Goal: Check status: Check status

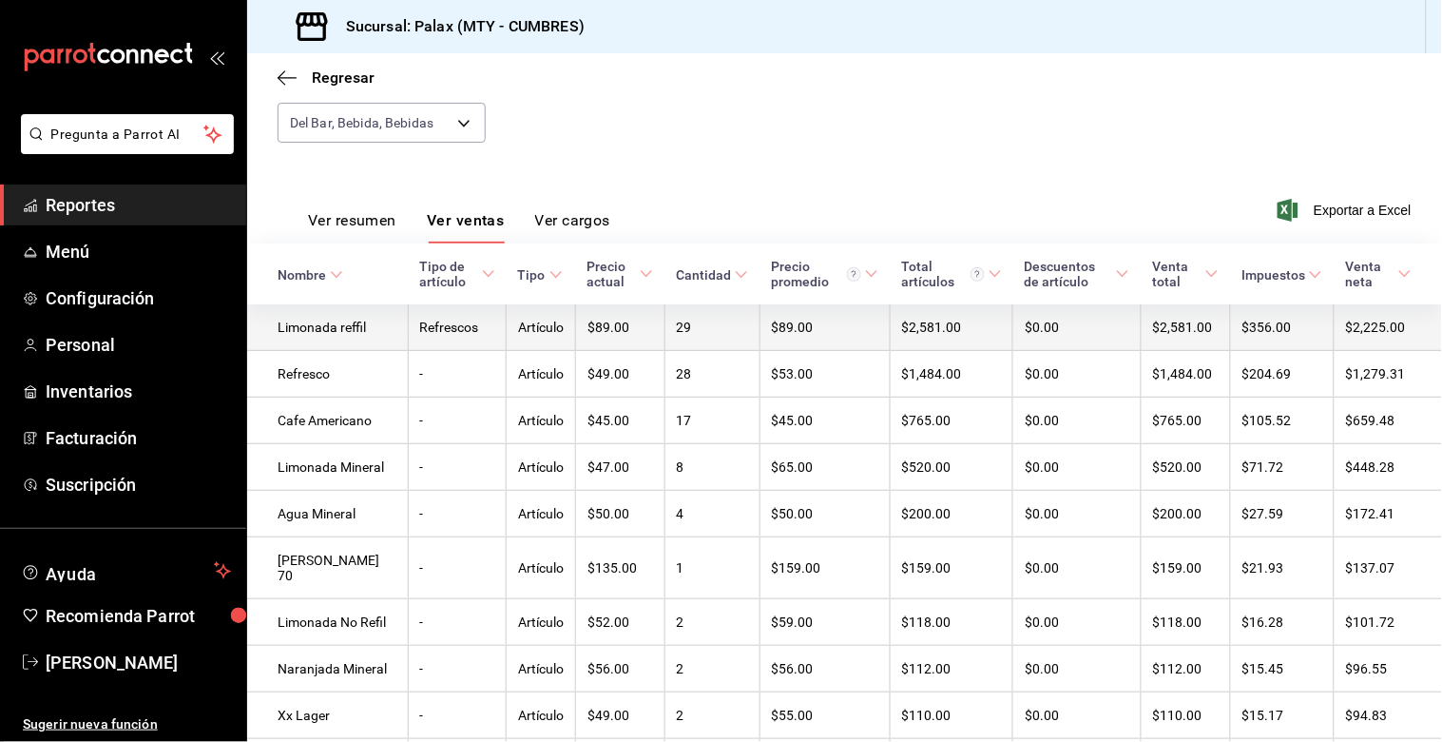
scroll to position [42, 0]
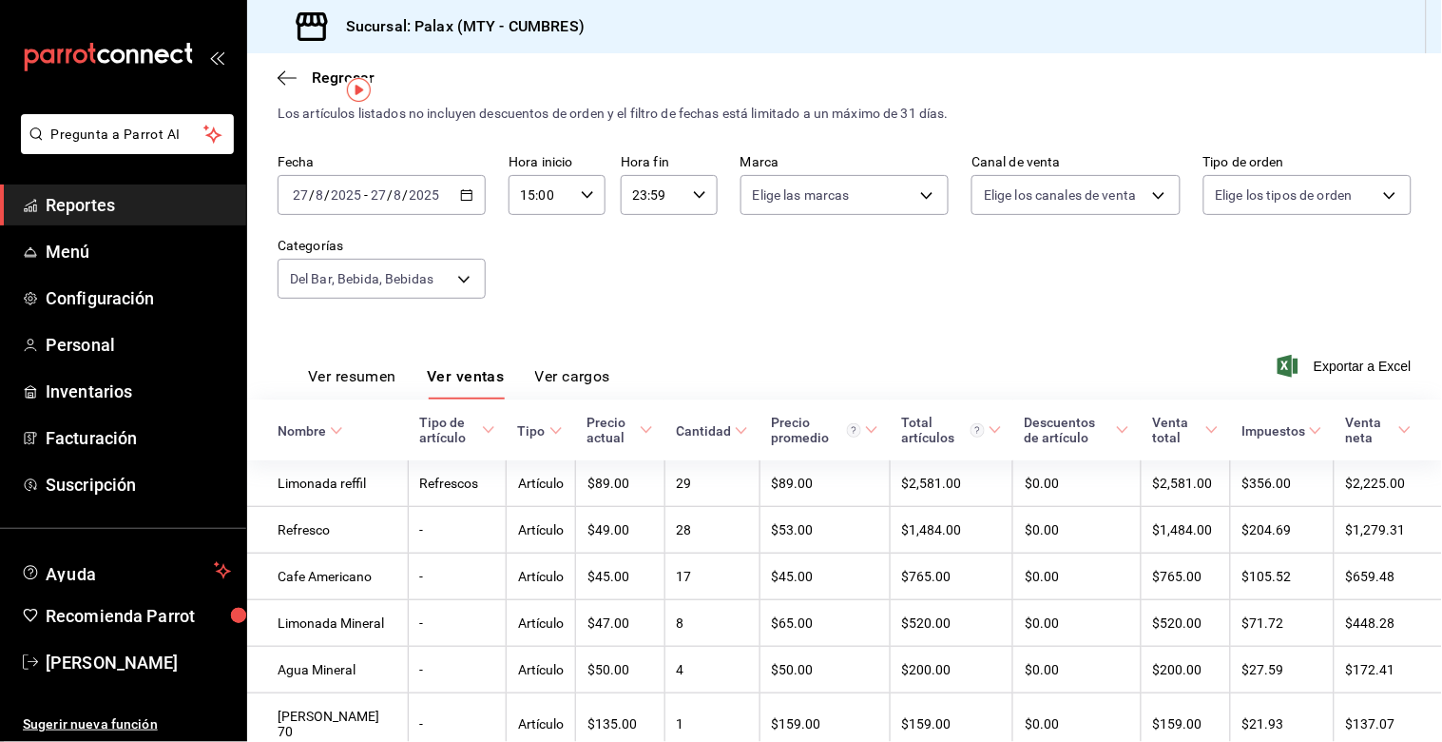
click at [463, 194] on icon "button" at bounding box center [466, 194] width 13 height 13
click at [310, 254] on span "Hoy" at bounding box center [367, 252] width 147 height 20
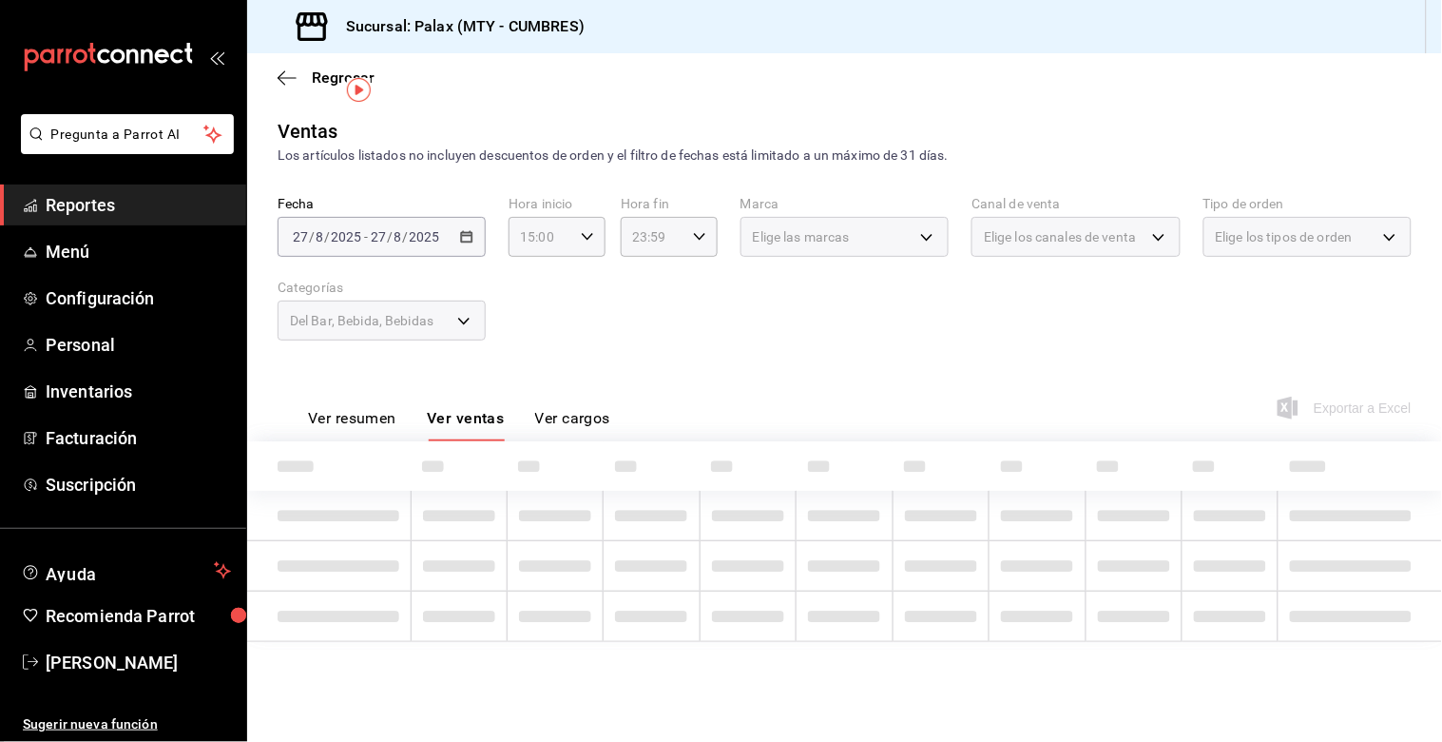
scroll to position [0, 0]
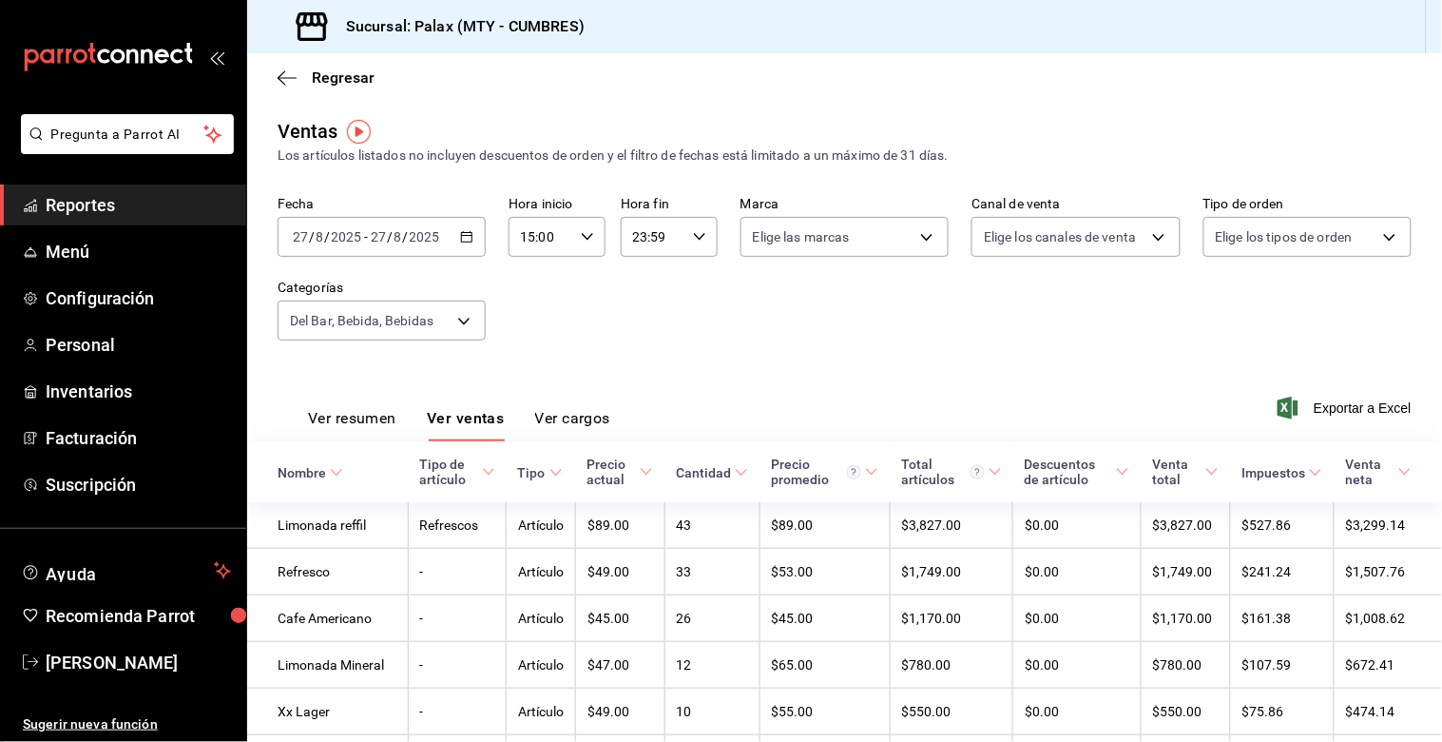
click at [466, 236] on \(Stroke\) "button" at bounding box center [467, 235] width 10 height 1
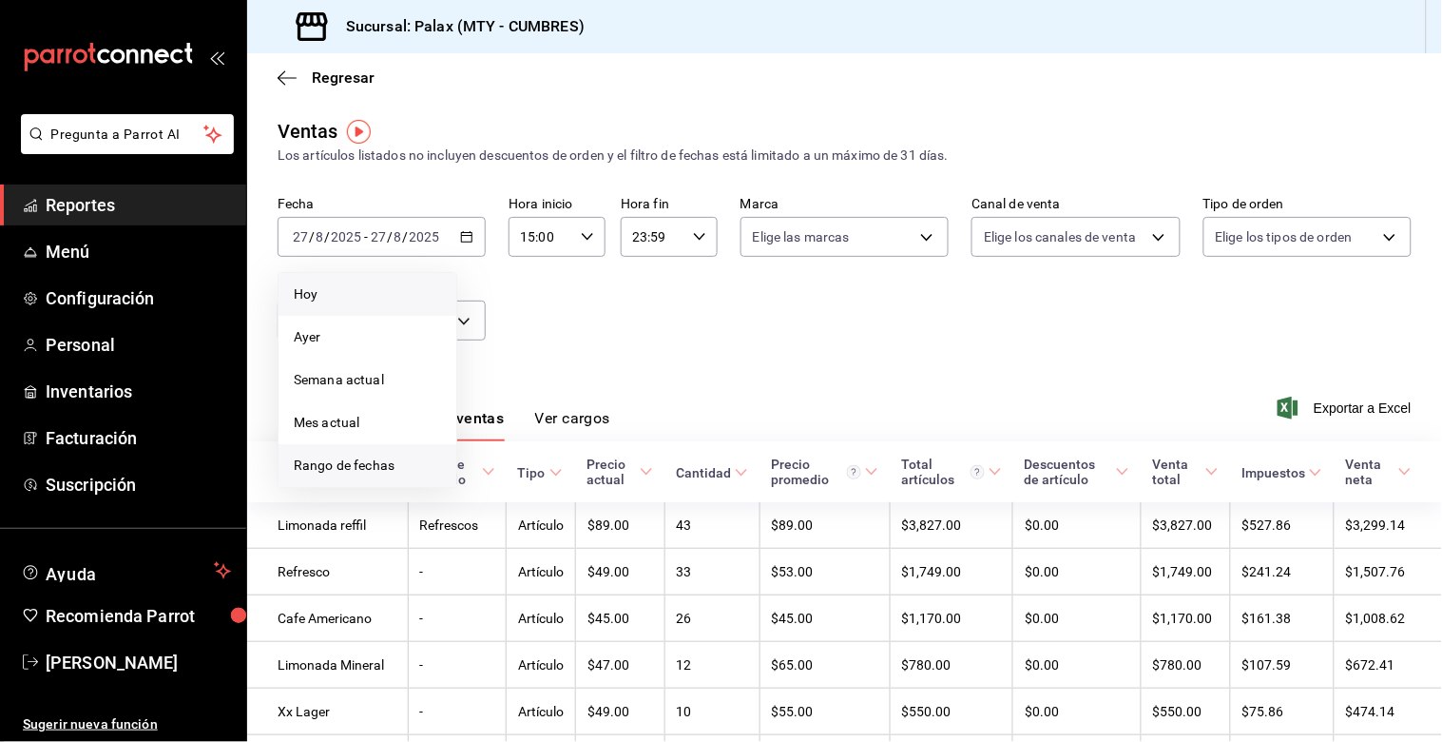
click at [336, 466] on span "Rango de fechas" at bounding box center [367, 465] width 147 height 20
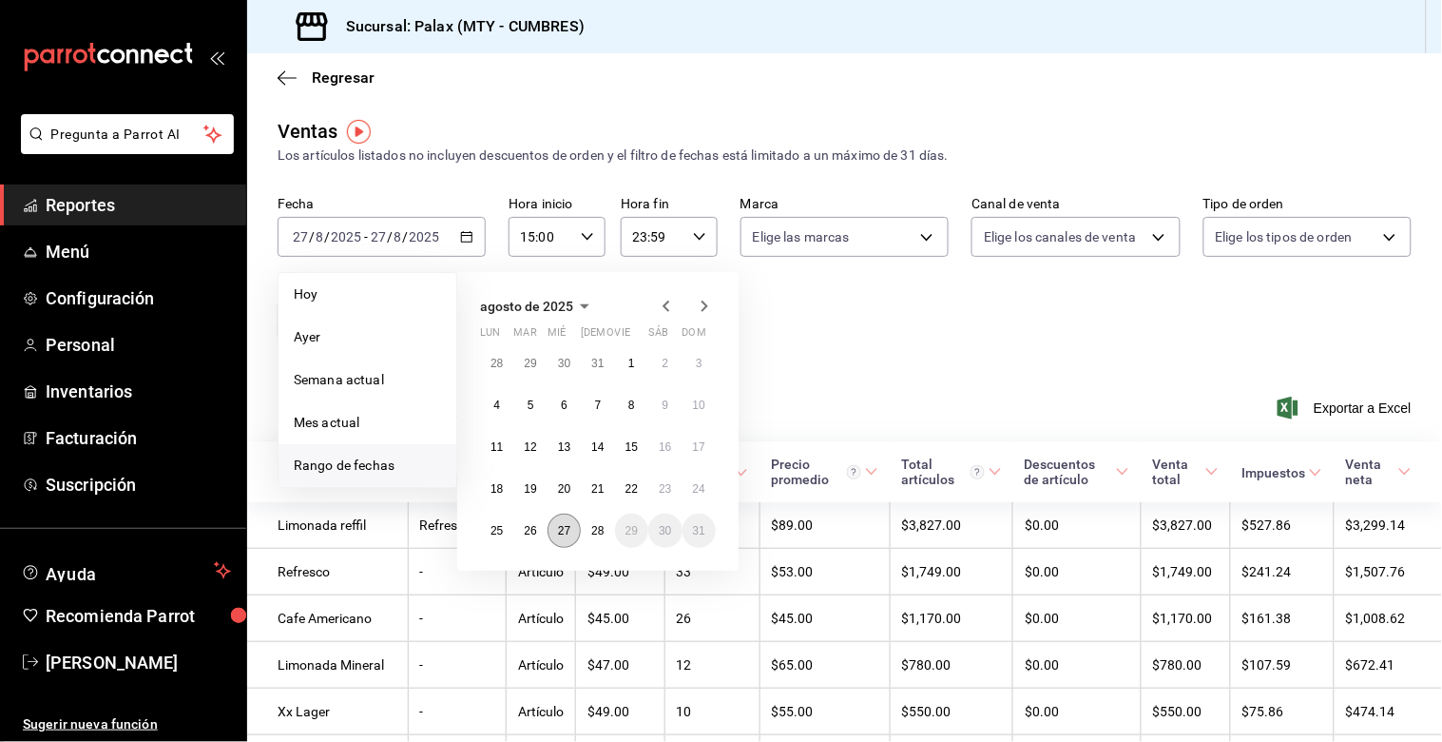
click at [562, 536] on button "27" at bounding box center [564, 530] width 33 height 34
click at [601, 530] on abbr "28" at bounding box center [597, 530] width 12 height 13
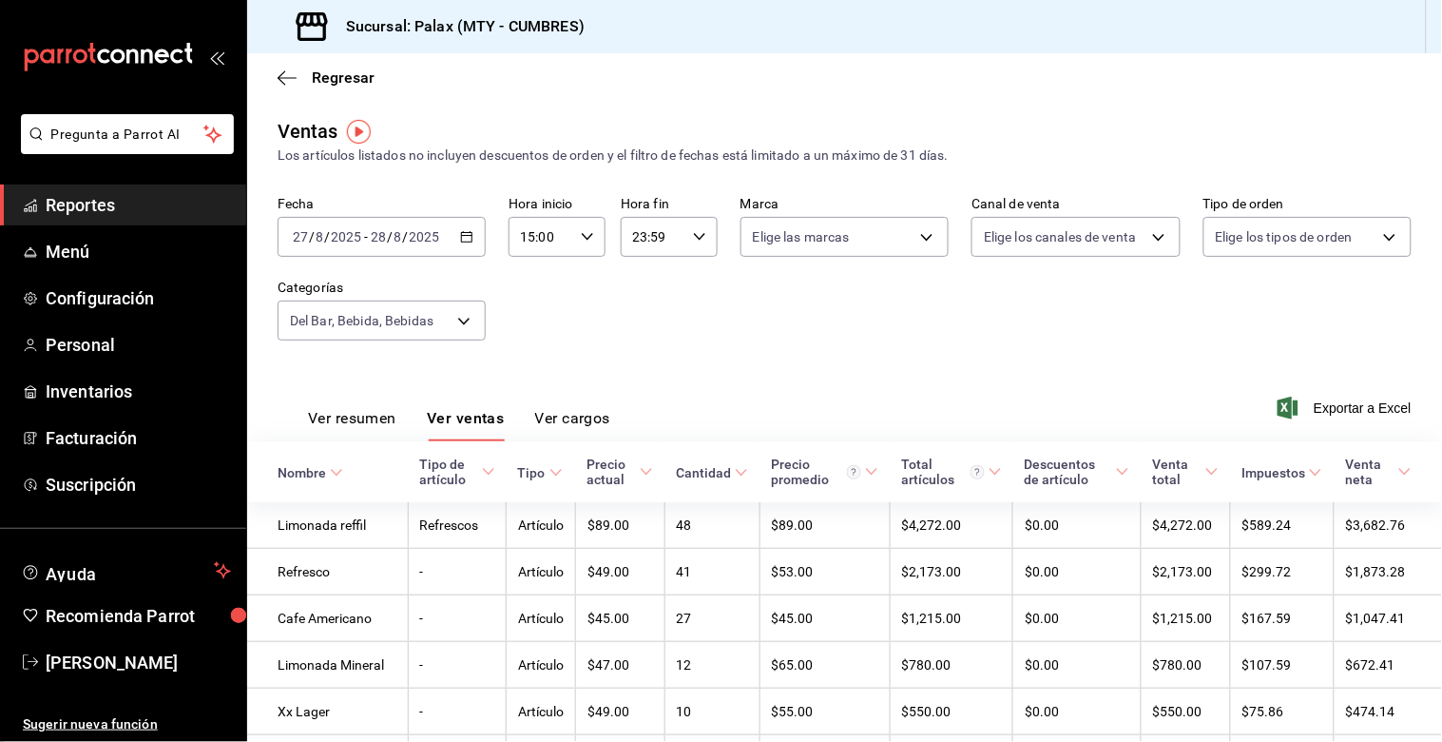
click at [584, 238] on icon "button" at bounding box center [587, 236] width 13 height 13
click at [515, 390] on div "13" at bounding box center [530, 413] width 48 height 46
drag, startPoint x: 533, startPoint y: 396, endPoint x: 544, endPoint y: 345, distance: 51.5
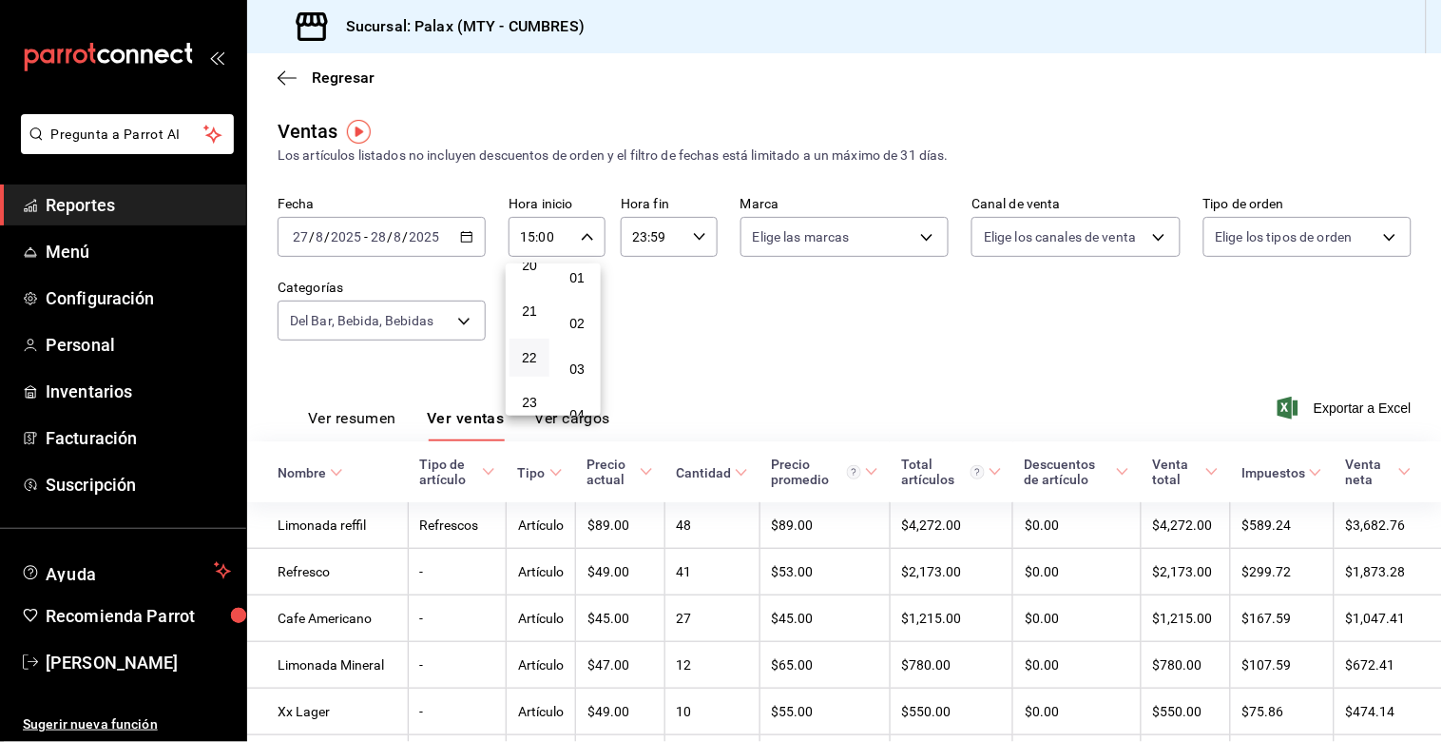
click at [533, 396] on span "23" at bounding box center [529, 403] width 17 height 15
type input "23:00"
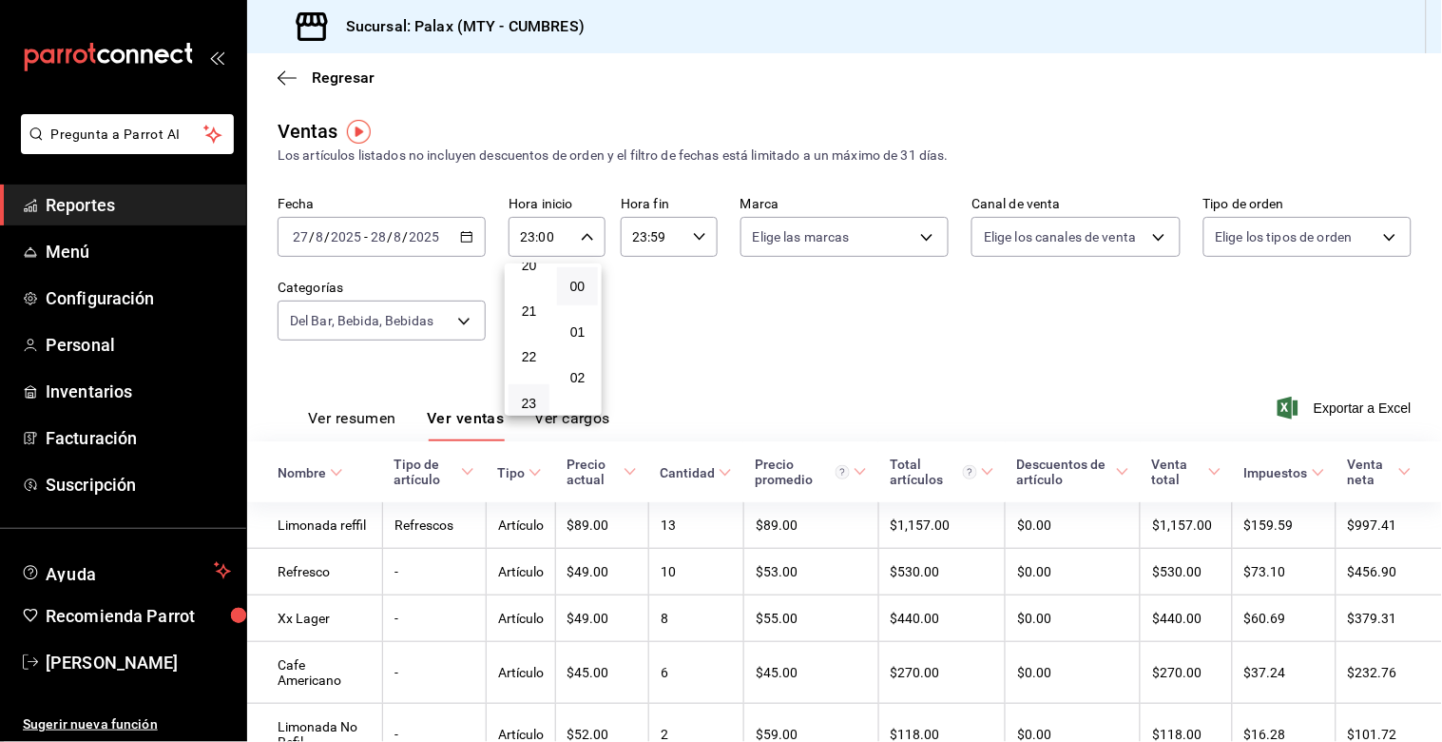
click at [648, 328] on div at bounding box center [721, 371] width 1442 height 742
click at [585, 240] on icon "button" at bounding box center [587, 236] width 13 height 13
click at [688, 239] on div at bounding box center [721, 371] width 1442 height 742
click at [695, 238] on icon "button" at bounding box center [699, 236] width 13 height 13
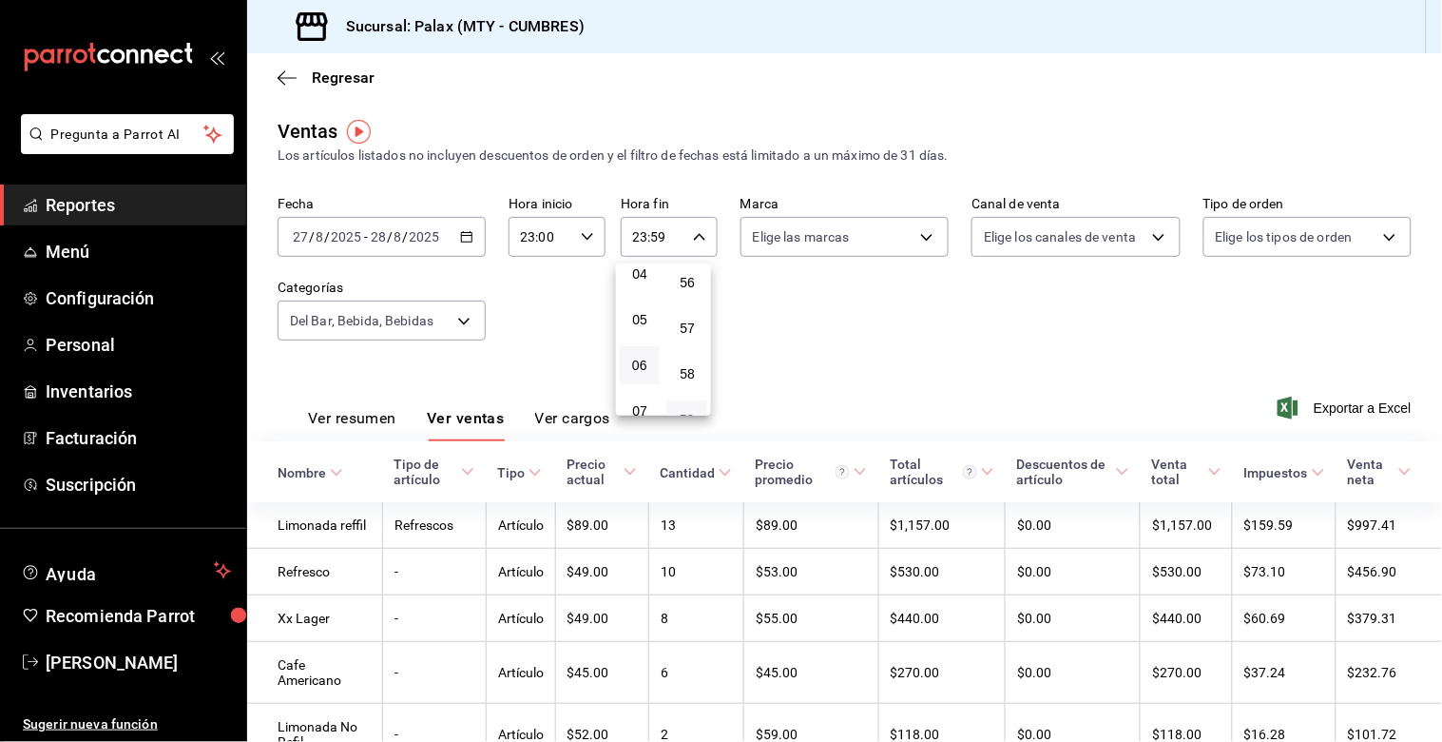
scroll to position [193, 0]
click at [640, 405] on span "07" at bounding box center [639, 412] width 17 height 15
click at [686, 281] on span "00" at bounding box center [688, 286] width 18 height 15
type input "07:00"
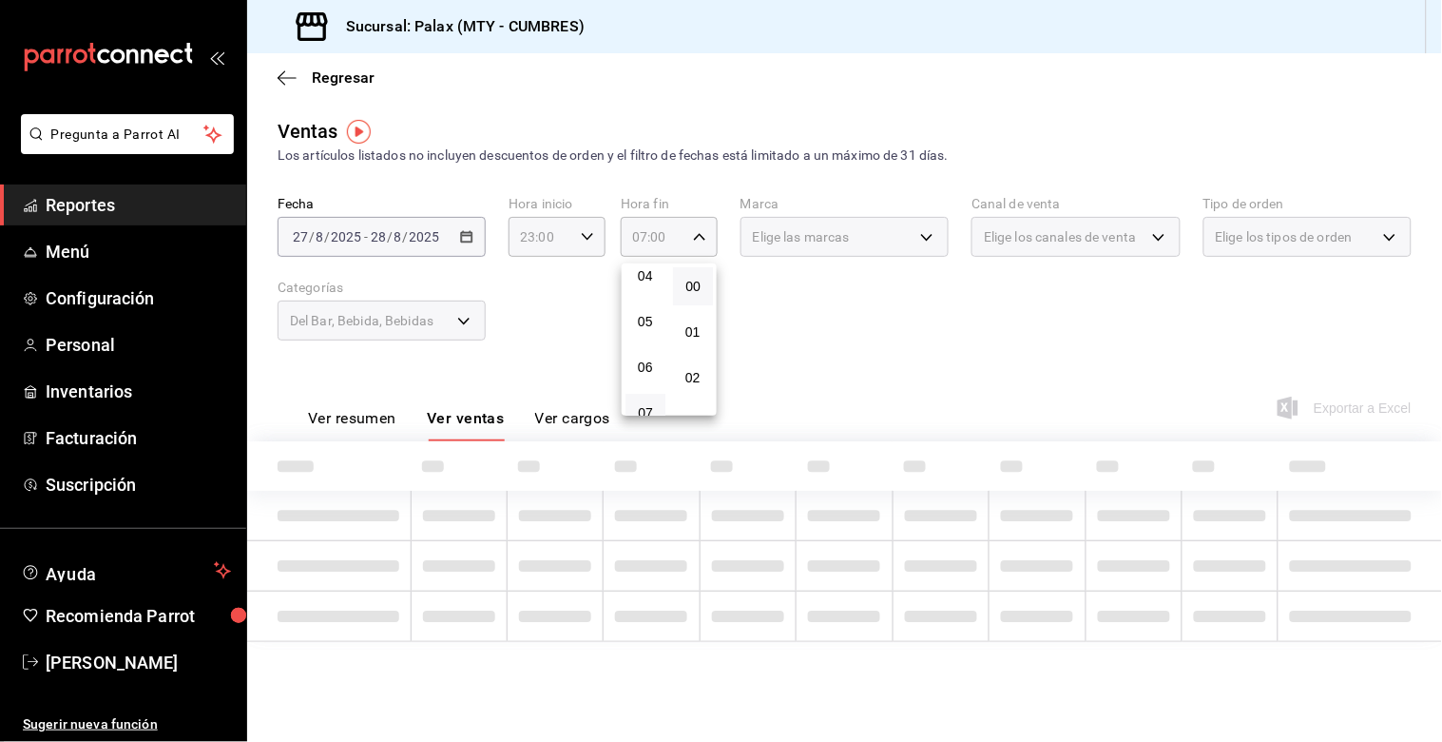
click at [744, 305] on div at bounding box center [721, 371] width 1442 height 742
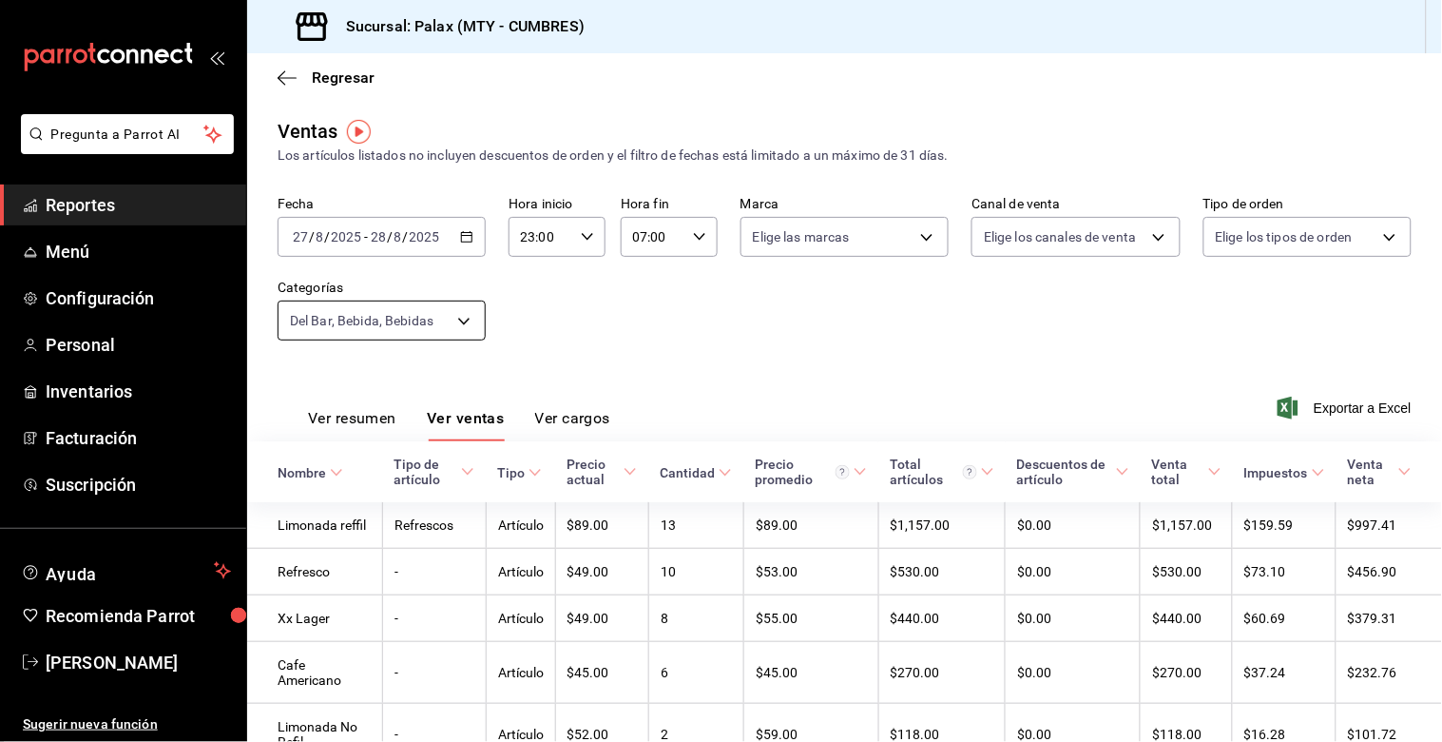
click at [459, 324] on body "Pregunta a Parrot AI Reportes Menú Configuración Personal Inventarios Facturaci…" at bounding box center [721, 371] width 1442 height 742
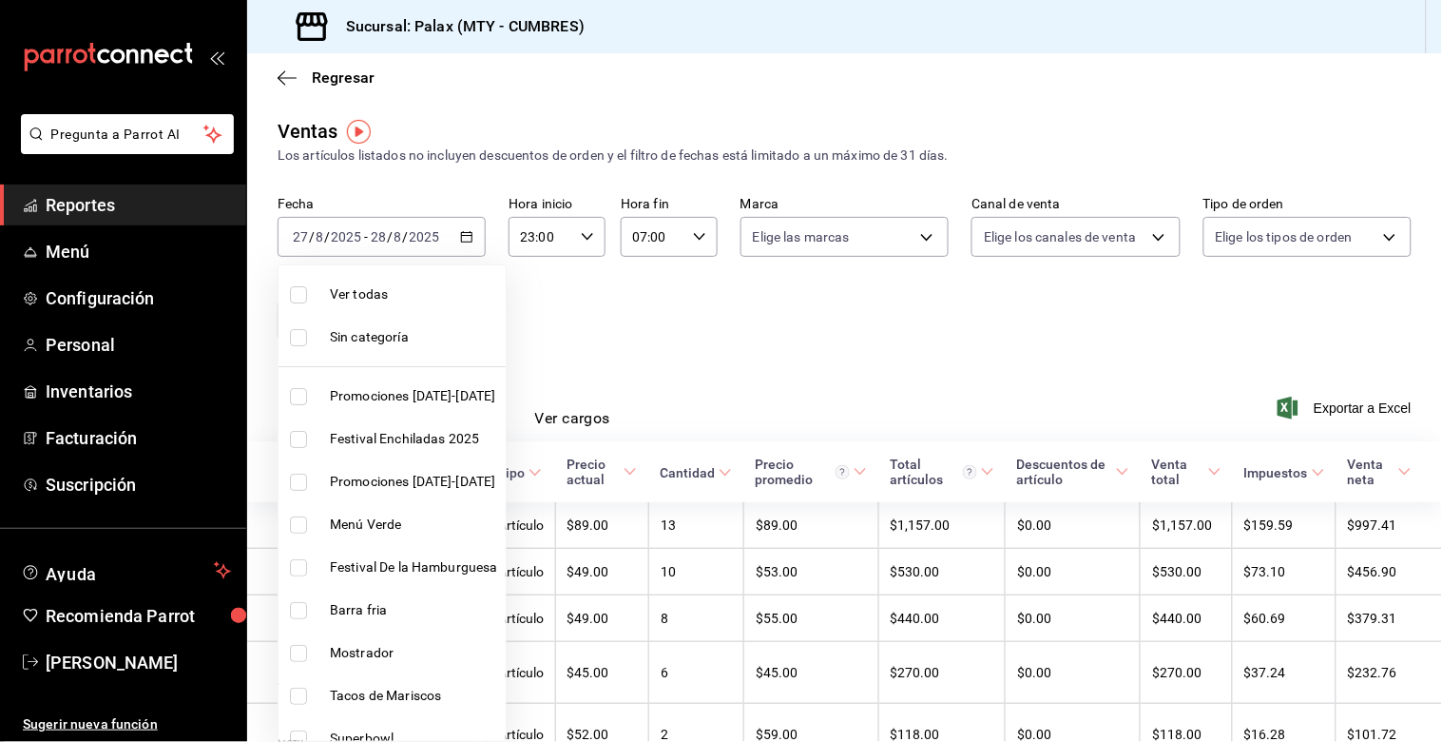
click at [297, 653] on input "checkbox" at bounding box center [298, 653] width 17 height 17
checkbox input "true"
type input "5041f980-30f3-428d-be8c-286edc227efb,41ed9666-a182-4a37-8e0e-cc37feaa0168,0d339…"
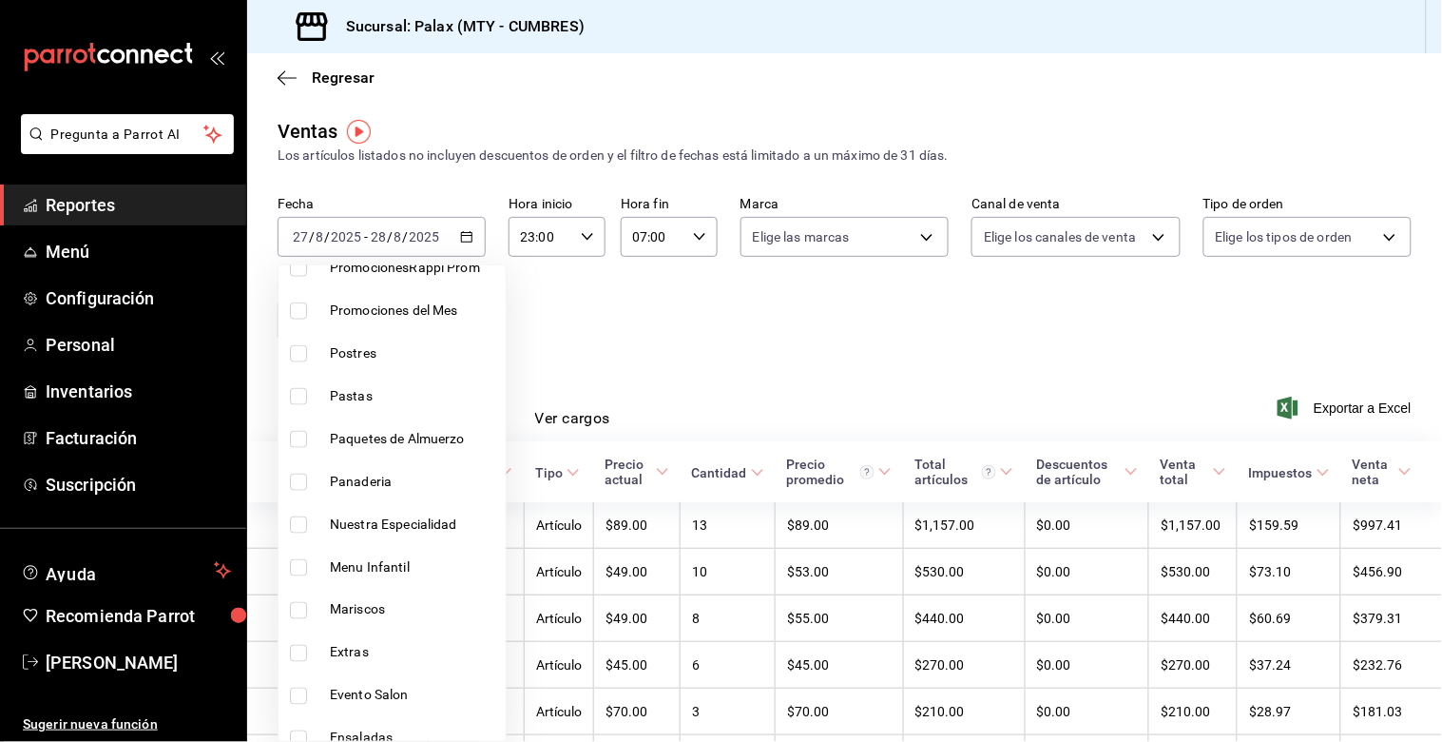
scroll to position [633, 0]
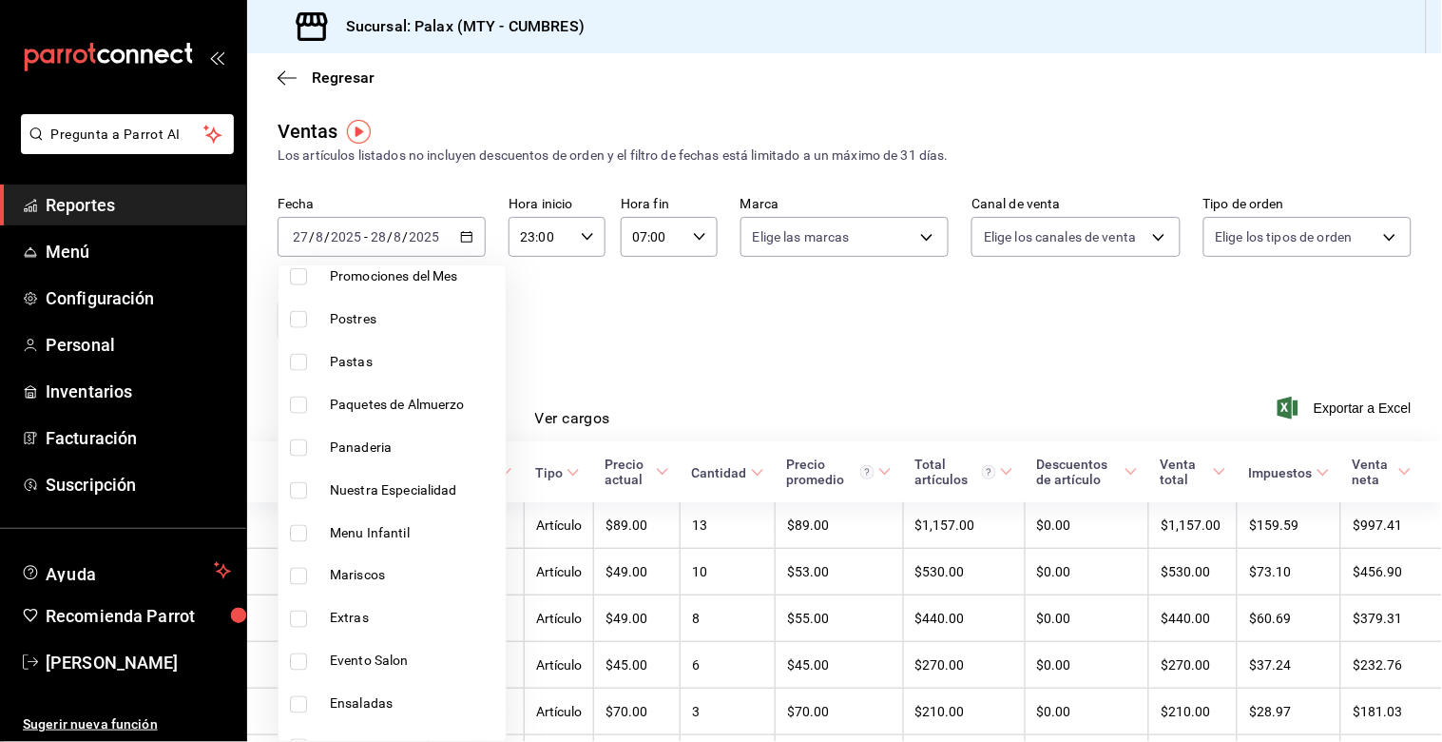
drag, startPoint x: 299, startPoint y: 445, endPoint x: 369, endPoint y: 538, distance: 116.8
click at [299, 444] on input "checkbox" at bounding box center [298, 447] width 17 height 17
checkbox input "true"
type input "5041f980-30f3-428d-be8c-286edc227efb,41ed9666-a182-4a37-8e0e-cc37feaa0168,0d339…"
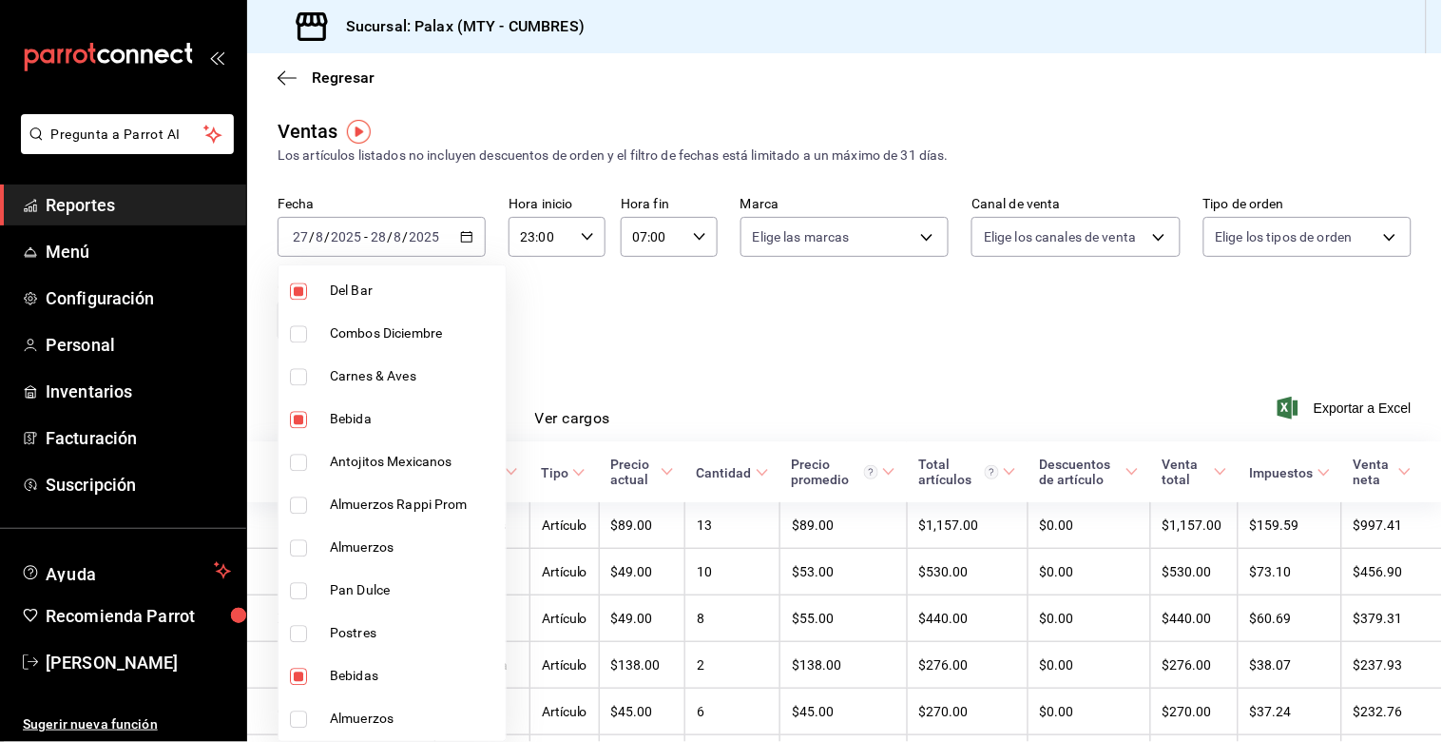
scroll to position [1162, 0]
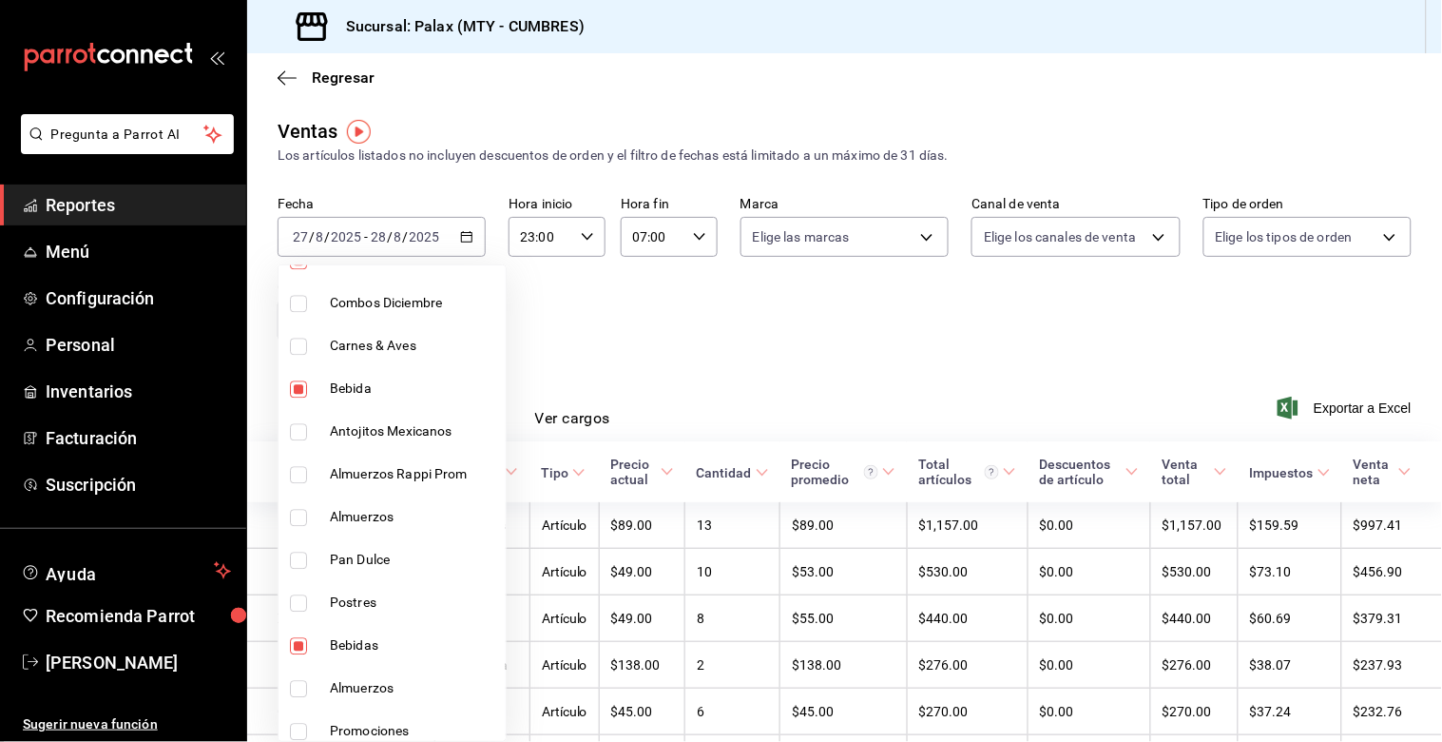
click at [293, 557] on input "checkbox" at bounding box center [298, 560] width 17 height 17
checkbox input "true"
type input "5041f980-30f3-428d-be8c-286edc227efb,41ed9666-a182-4a37-8e0e-cc37feaa0168,0d339…"
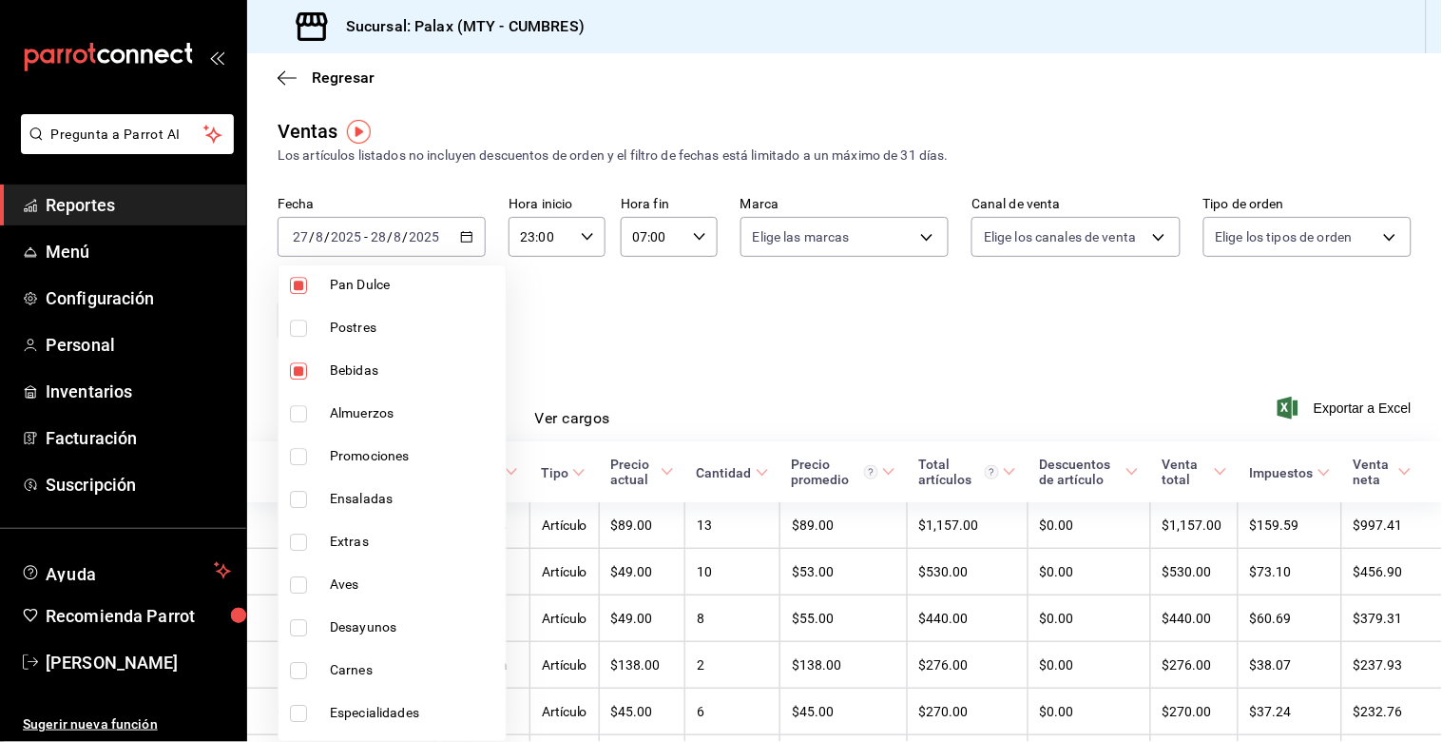
scroll to position [1471, 0]
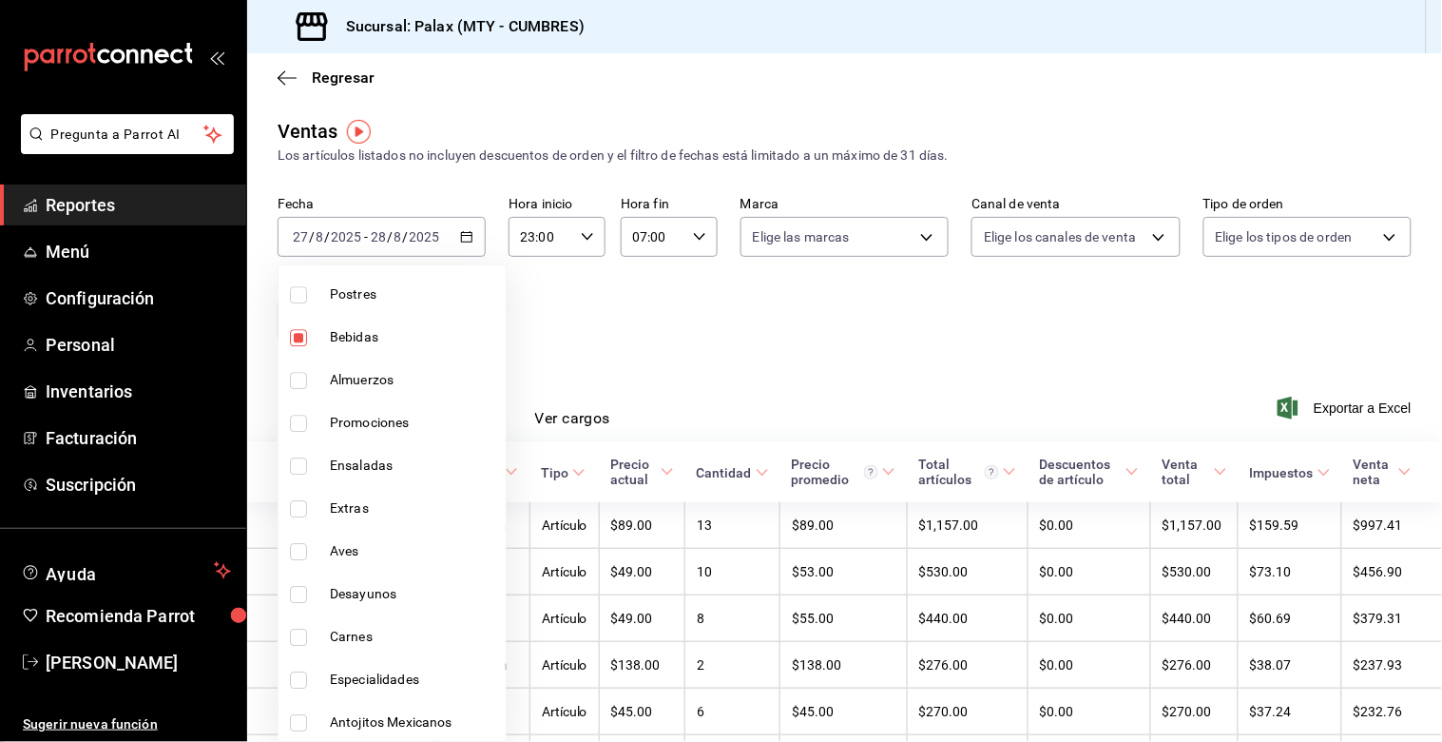
click at [649, 352] on div at bounding box center [721, 371] width 1442 height 742
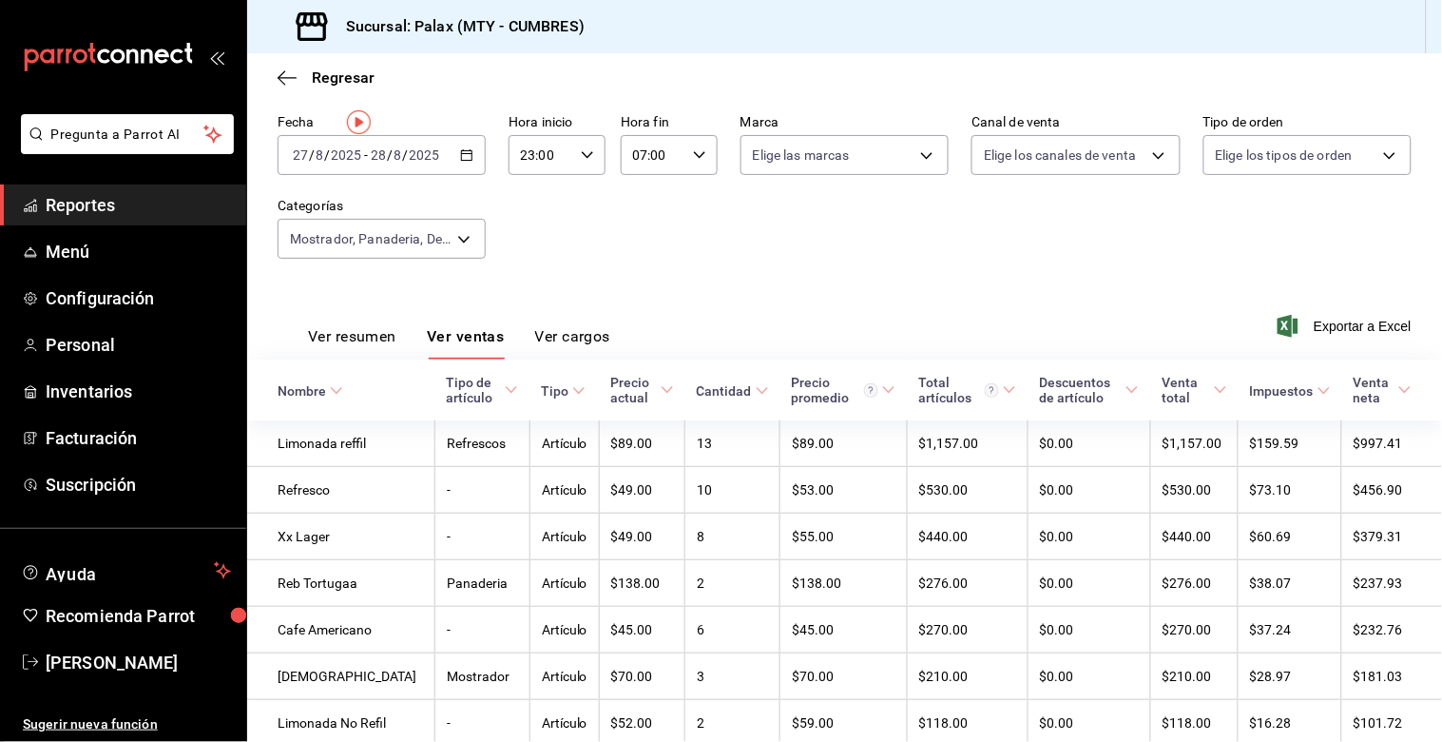
scroll to position [0, 0]
